Goal: Task Accomplishment & Management: Complete application form

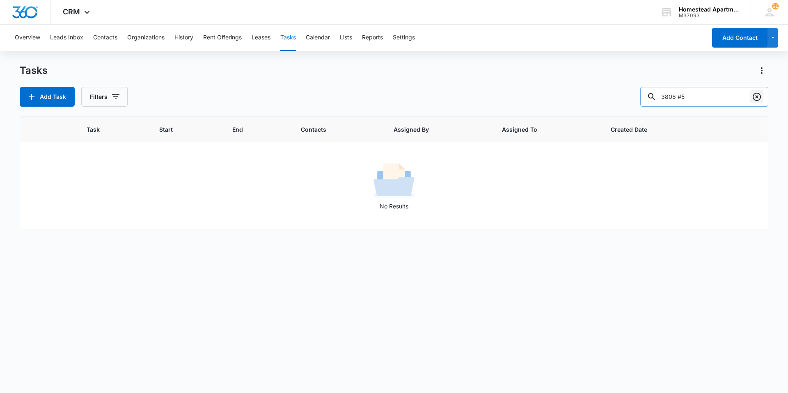
click at [760, 97] on icon "Clear" at bounding box center [756, 97] width 8 height 8
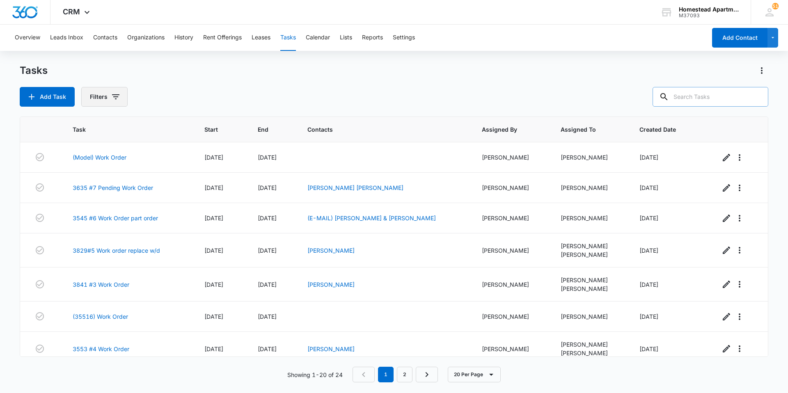
click at [106, 100] on button "Filters" at bounding box center [104, 97] width 46 height 20
click at [212, 99] on div "Add Task Filters Assigned By Assigned To Task Status: Incomplete Complete Clear…" at bounding box center [394, 97] width 748 height 20
click at [284, 33] on button "Tasks" at bounding box center [288, 38] width 16 height 26
click at [274, 60] on div "Overview Leads Inbox Contacts Organizations History Rent Offerings Leases Tasks…" at bounding box center [394, 209] width 788 height 368
click at [63, 90] on button "Add Task" at bounding box center [47, 97] width 55 height 20
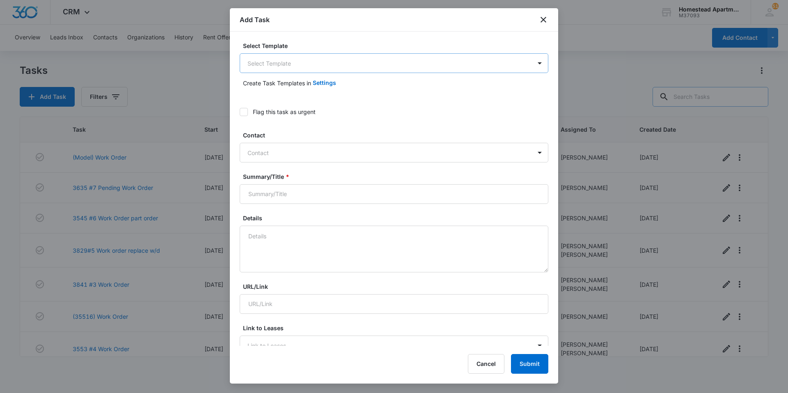
click at [292, 56] on body "CRM Apps Reputation Websites Forms CRM Email Social Content Intelligence Files …" at bounding box center [394, 196] width 788 height 393
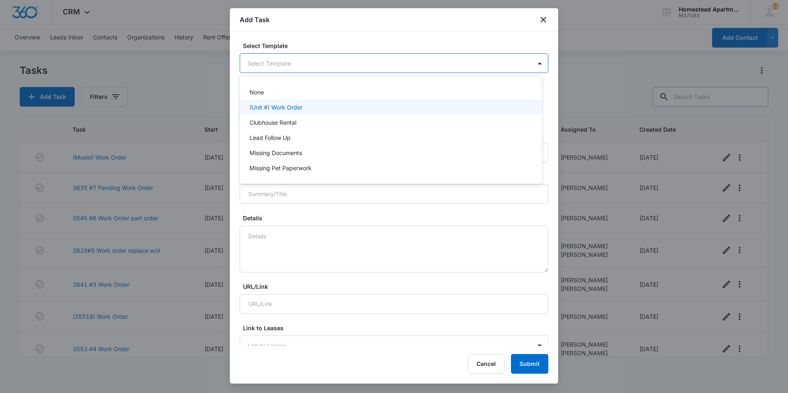
click at [276, 112] on div "(Unit #) Work Order" at bounding box center [391, 107] width 302 height 15
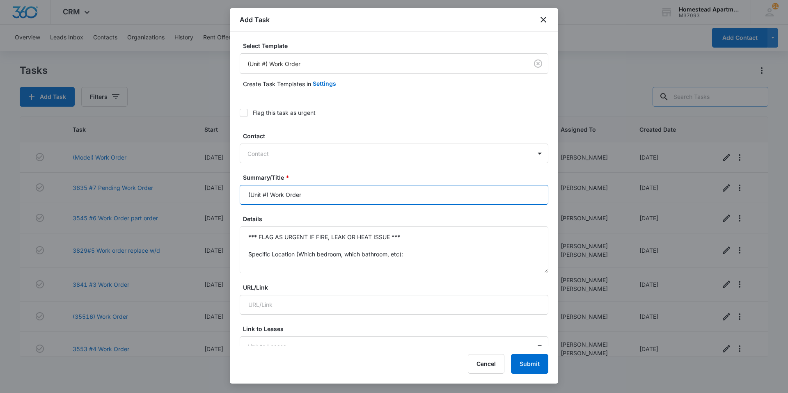
drag, startPoint x: 269, startPoint y: 194, endPoint x: 218, endPoint y: 193, distance: 51.3
click at [218, 193] on body "CRM Apps Reputation Websites Forms CRM Email Social Content Intelligence Files …" at bounding box center [394, 196] width 788 height 393
type input "3617 #5 Work Order"
click at [254, 156] on div at bounding box center [388, 154] width 283 height 10
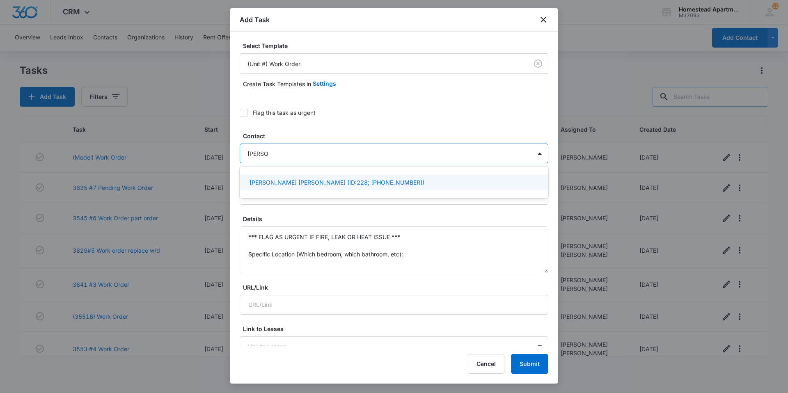
type input "[PERSON_NAME]"
click at [348, 184] on p "[PERSON_NAME] & [PERSON_NAME] [PERSON_NAME] (ID:517; [EMAIL_ADDRESS][DOMAIN_NAM…" at bounding box center [392, 186] width 287 height 17
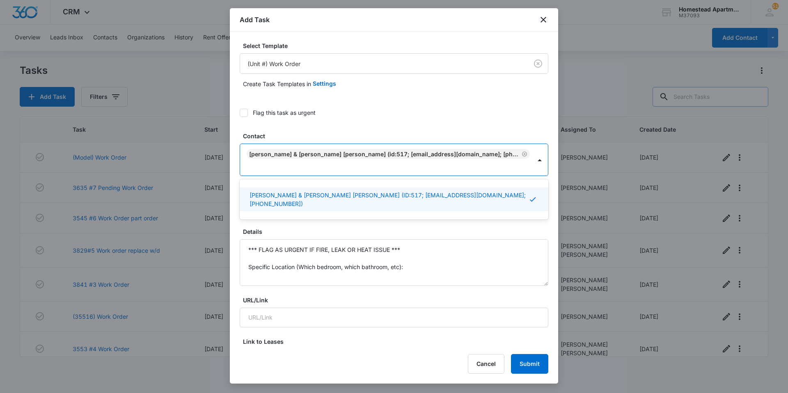
click at [354, 117] on label "Flag this task as urgent" at bounding box center [394, 112] width 308 height 9
click at [240, 113] on input "Flag this task as urgent" at bounding box center [240, 113] width 0 height 0
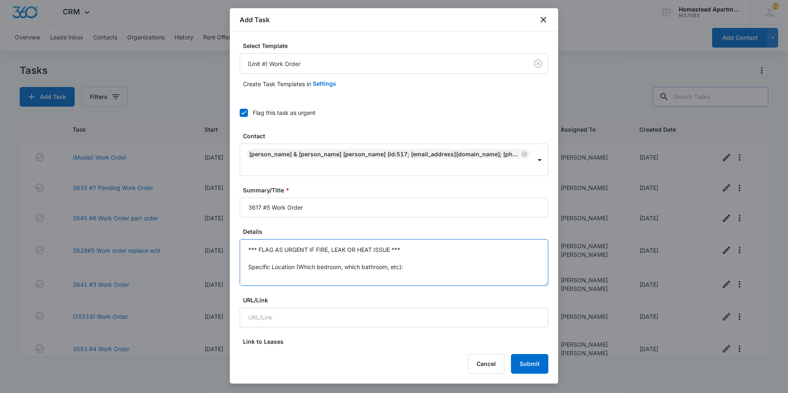
click at [287, 244] on textarea "*** FLAG AS URGENT IF FIRE, LEAK OR HEAT ISSUE *** Specific Location (Which bed…" at bounding box center [394, 262] width 308 height 47
drag, startPoint x: 285, startPoint y: 243, endPoint x: 236, endPoint y: 217, distance: 55.2
click at [236, 217] on div "Select Template (Unit #) Work Order Create Task Templates in Settings Flag this…" at bounding box center [394, 189] width 328 height 314
click at [491, 242] on textarea "Smoke detectors have been going off every two hours or so since we were in unit…" at bounding box center [394, 262] width 308 height 47
click at [491, 239] on textarea "Smoke detectors have been going off every two hours or so since we were in unit…" at bounding box center [394, 262] width 308 height 47
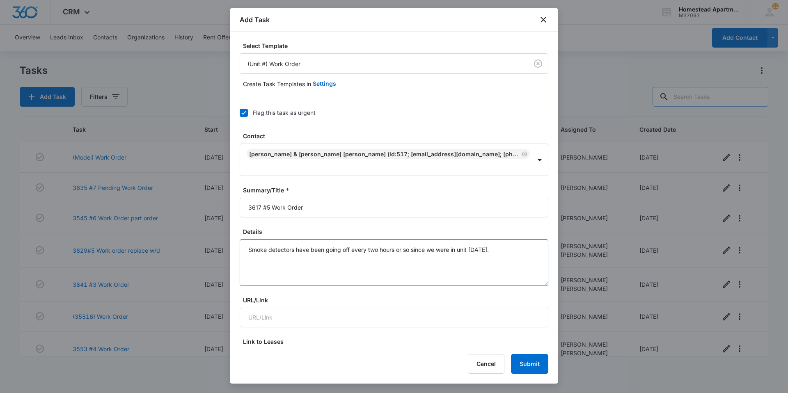
click at [521, 239] on textarea "Smoke detectors have been going off every two hours or so since we were in unit…" at bounding box center [394, 262] width 308 height 47
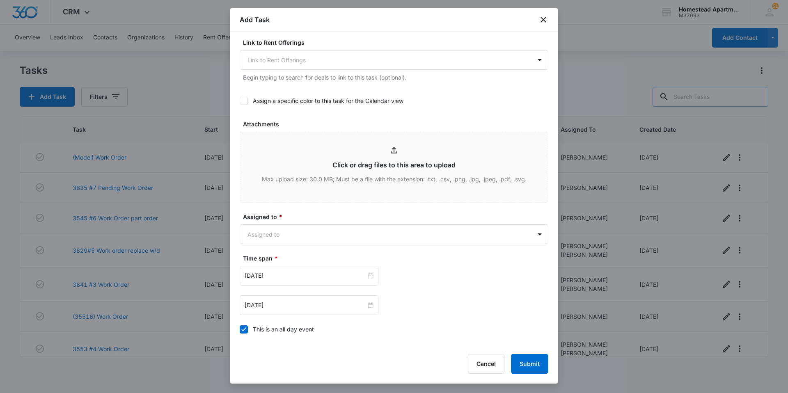
scroll to position [369, 0]
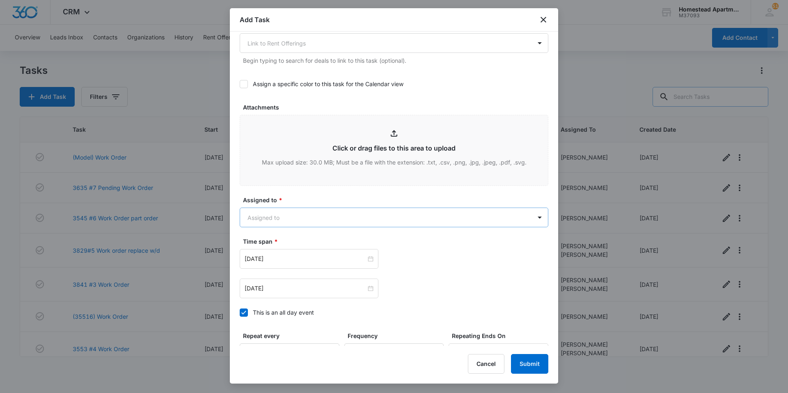
type textarea "Smoke detectors have been going off every two hours or so since we were in unit…"
click at [304, 208] on body "CRM Apps Reputation Websites Forms CRM Email Social Content Intelligence Files …" at bounding box center [394, 196] width 788 height 393
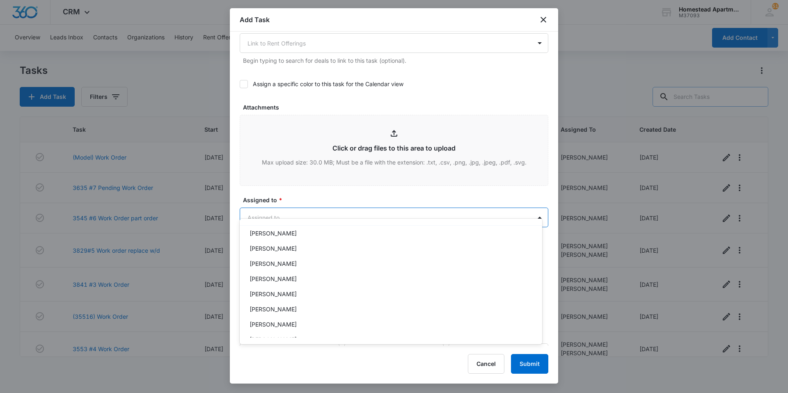
scroll to position [134, 0]
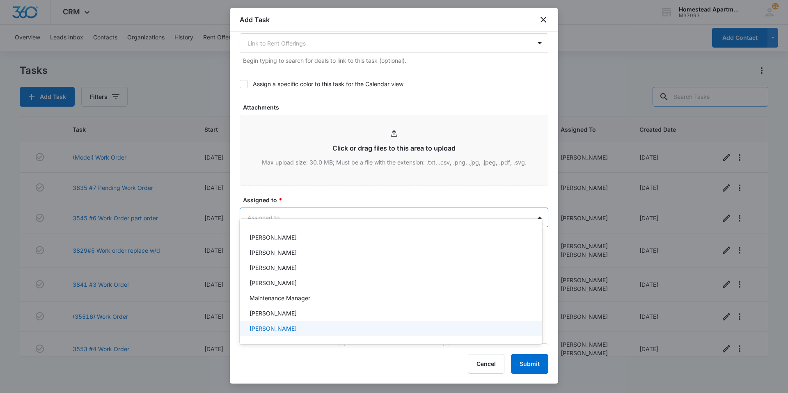
click at [304, 331] on div "[PERSON_NAME]" at bounding box center [389, 328] width 281 height 9
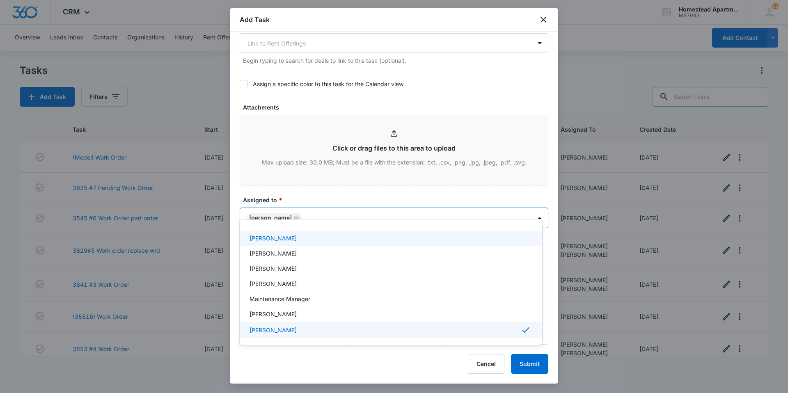
click at [319, 184] on div at bounding box center [394, 196] width 788 height 393
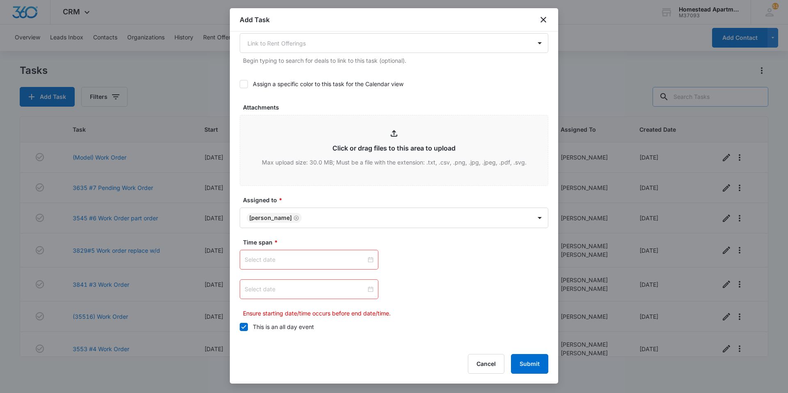
click at [334, 255] on input at bounding box center [304, 259] width 121 height 9
type input "[DATE]"
click at [282, 174] on div "16" at bounding box center [281, 173] width 10 height 10
click at [308, 279] on div at bounding box center [309, 289] width 139 height 20
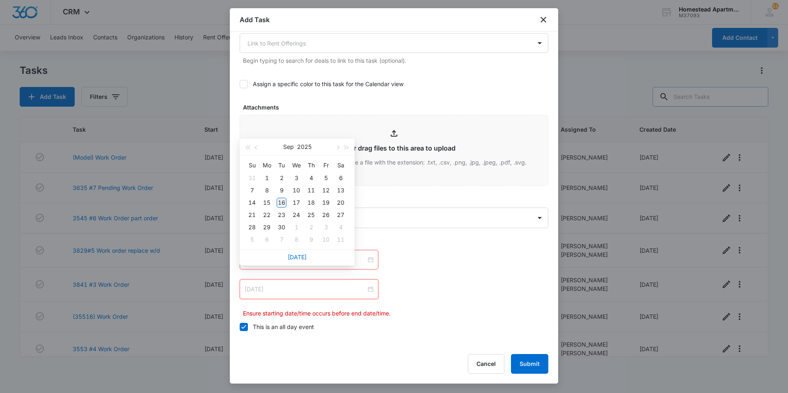
type input "[DATE]"
click at [284, 203] on div "16" at bounding box center [281, 203] width 10 height 10
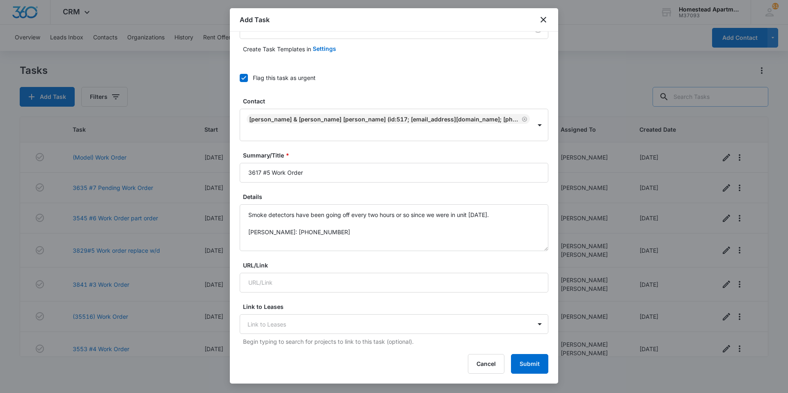
scroll to position [0, 0]
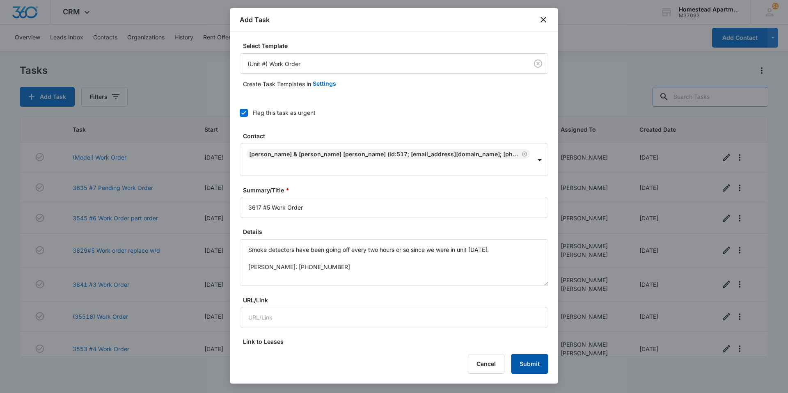
click at [521, 363] on button "Submit" at bounding box center [529, 364] width 37 height 20
